Goal: Task Accomplishment & Management: Use online tool/utility

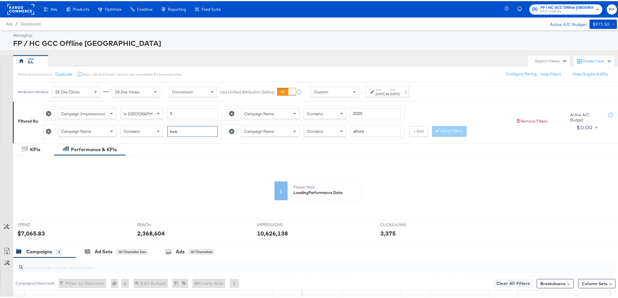
click at [198, 134] on input "kuw" at bounding box center [192, 130] width 51 height 11
click at [198, 134] on input "e" at bounding box center [192, 130] width 51 height 11
type input "egy"
click at [234, 111] on icon at bounding box center [232, 113] width 6 height 6
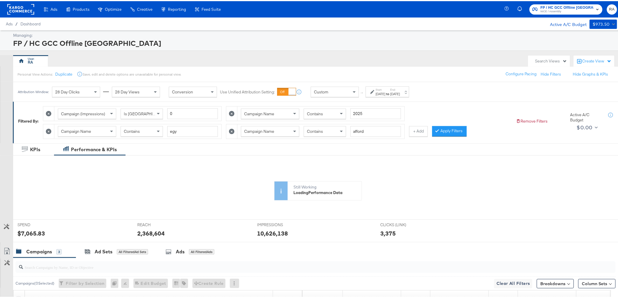
type input "egy"
type input "afford"
click at [234, 112] on icon at bounding box center [232, 113] width 6 height 6
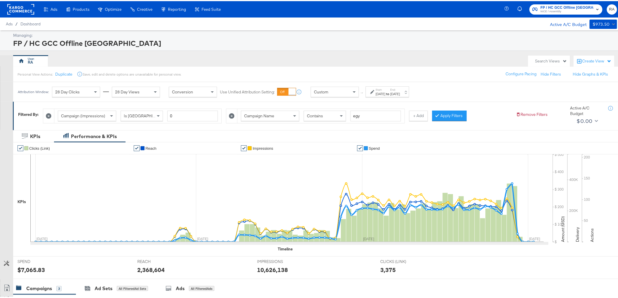
type input "afford"
click at [400, 91] on div "[DATE]" at bounding box center [395, 93] width 10 height 5
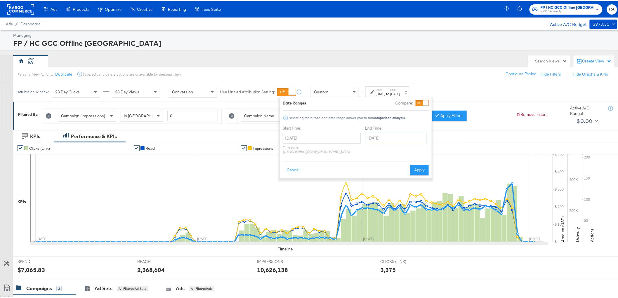
click at [397, 134] on input "[DATE]" at bounding box center [395, 137] width 61 height 11
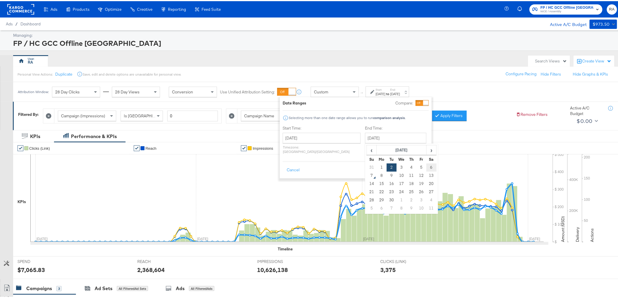
click at [426, 169] on td "6" at bounding box center [431, 166] width 10 height 8
type input "[DATE]"
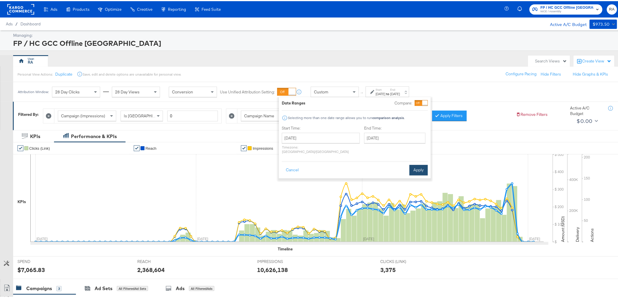
click at [419, 164] on button "Apply" at bounding box center [418, 169] width 18 height 11
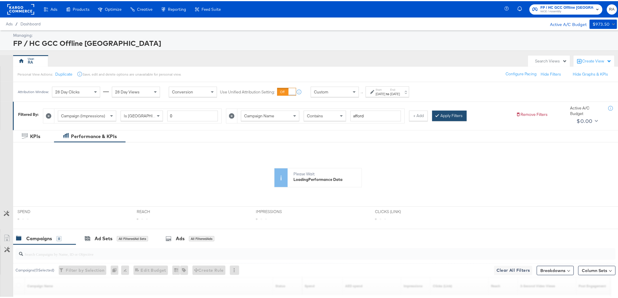
click at [443, 118] on button "Apply Filters" at bounding box center [449, 114] width 34 height 11
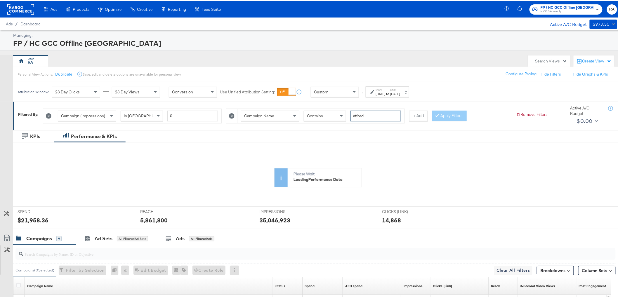
click at [370, 116] on input "afford" at bounding box center [375, 114] width 51 height 11
type input "egy"
click at [455, 118] on button "Apply Filters" at bounding box center [449, 114] width 34 height 11
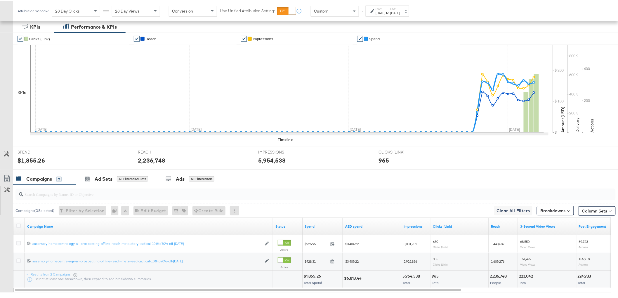
scroll to position [141, 0]
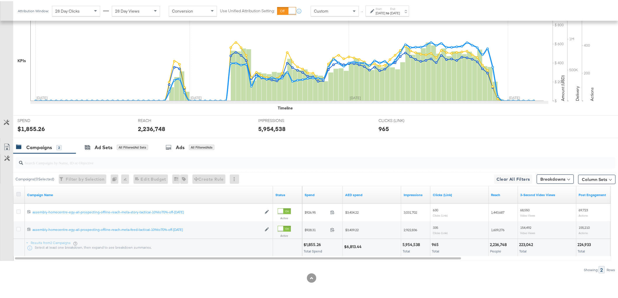
click at [20, 194] on icon at bounding box center [18, 193] width 4 height 4
click at [0, 0] on input "checkbox" at bounding box center [0, 0] width 0 height 0
click at [9, 144] on icon at bounding box center [6, 145] width 5 height 7
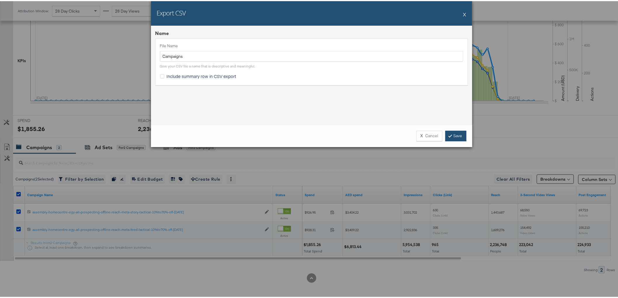
click at [455, 135] on link "Save" at bounding box center [455, 135] width 21 height 11
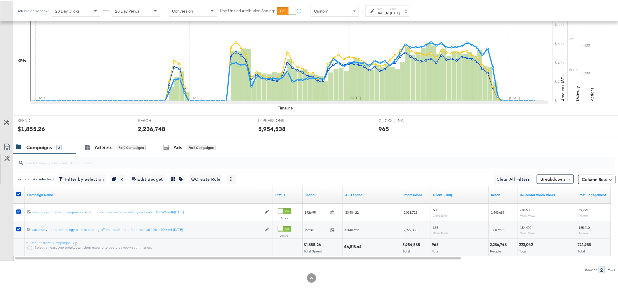
click at [451, 255] on div "965 Total" at bounding box center [459, 247] width 58 height 18
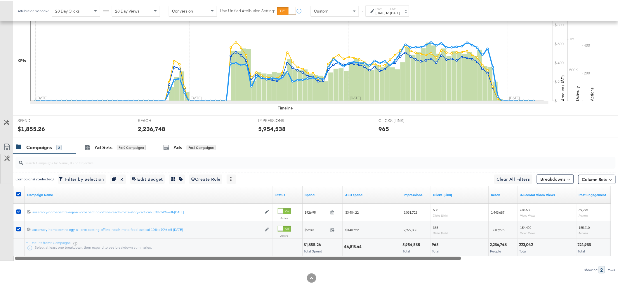
click at [449, 256] on div at bounding box center [238, 257] width 446 height 5
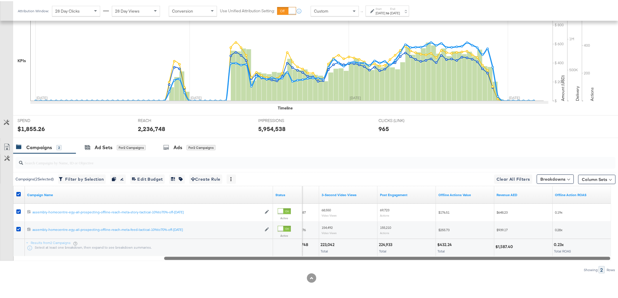
drag, startPoint x: 438, startPoint y: 258, endPoint x: 622, endPoint y: 252, distance: 184.6
click at [622, 157] on html "Ads Ads Dashboard Main dashboard for Media Buying. New Campaign Create a new ca…" at bounding box center [311, 8] width 623 height 298
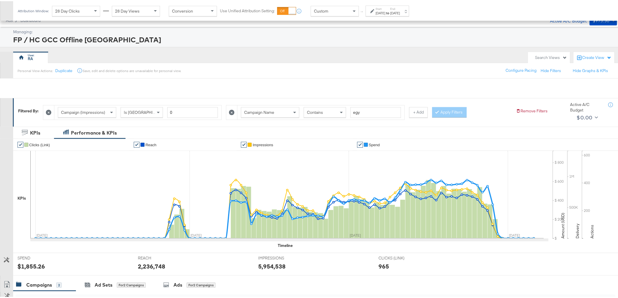
scroll to position [0, 0]
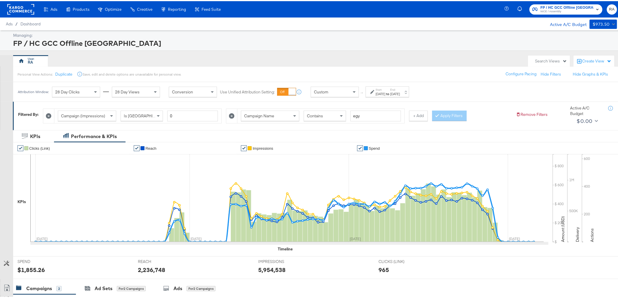
click at [79, 90] on span "28 Day Clicks" at bounding box center [67, 90] width 25 height 5
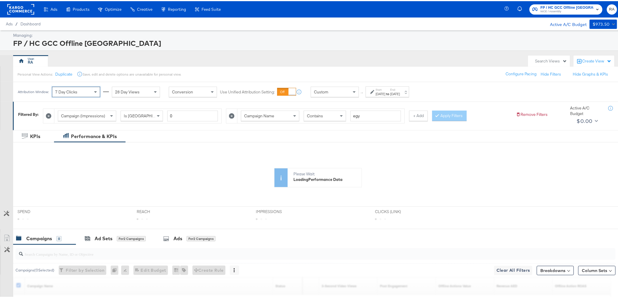
click at [132, 87] on div "28 Day Views" at bounding box center [136, 91] width 48 height 10
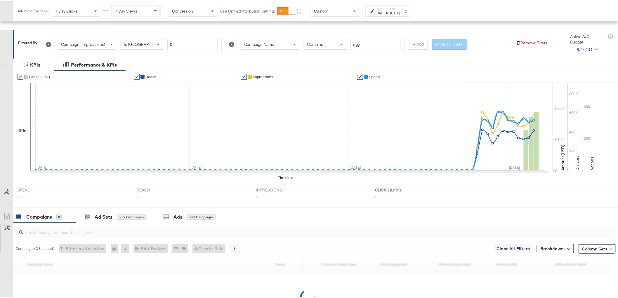
scroll to position [140, 0]
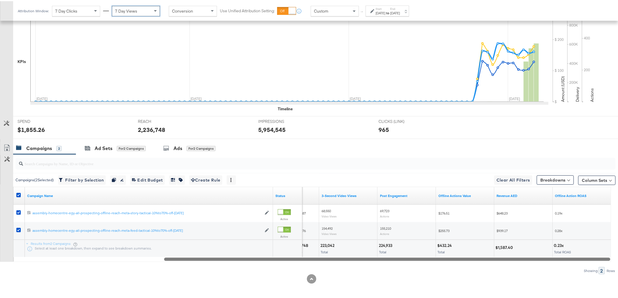
drag, startPoint x: 571, startPoint y: 249, endPoint x: 621, endPoint y: 246, distance: 50.3
click at [622, 158] on html "Ads Ads Dashboard Main dashboard for Media Buying. New Campaign Create a new ca…" at bounding box center [311, 9] width 623 height 298
click at [20, 195] on icon at bounding box center [18, 194] width 4 height 4
click at [0, 0] on input "checkbox" at bounding box center [0, 0] width 0 height 0
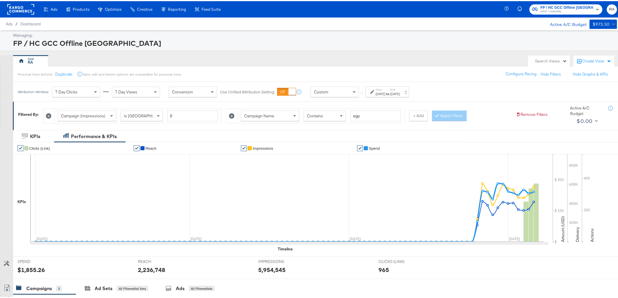
click at [74, 94] on div "7 Day Clicks" at bounding box center [76, 91] width 48 height 10
click at [125, 91] on span "7 Day Views" at bounding box center [126, 90] width 22 height 5
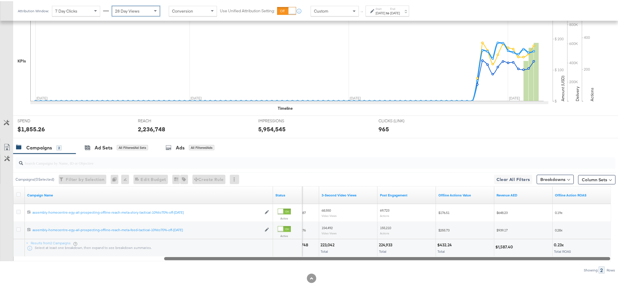
scroll to position [141, 0]
drag, startPoint x: 497, startPoint y: 259, endPoint x: 530, endPoint y: 258, distance: 33.0
click at [530, 258] on div at bounding box center [387, 257] width 446 height 5
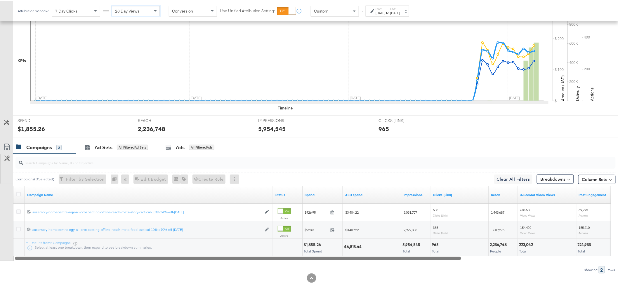
drag, startPoint x: 392, startPoint y: 257, endPoint x: 174, endPoint y: 253, distance: 217.8
click at [147, 257] on div at bounding box center [238, 257] width 446 height 5
